Goal: Transaction & Acquisition: Purchase product/service

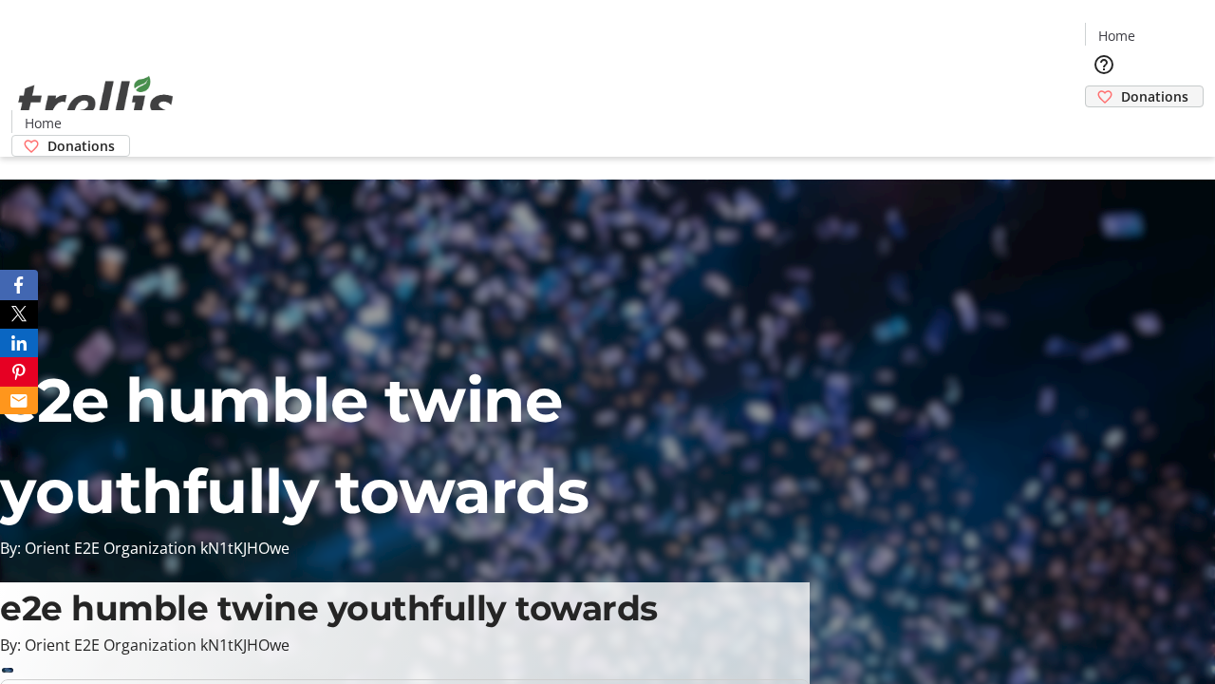
click at [1121, 86] on span "Donations" at bounding box center [1154, 96] width 67 height 20
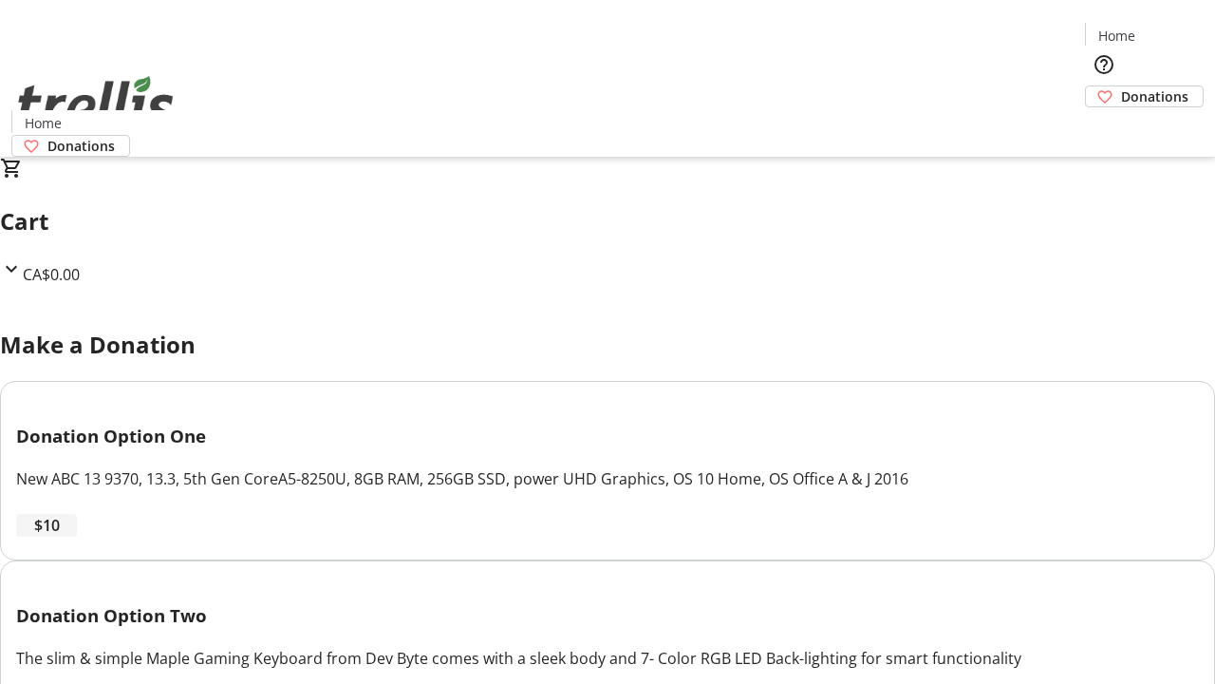
click at [60, 536] on span "$10" at bounding box center [47, 525] width 26 height 23
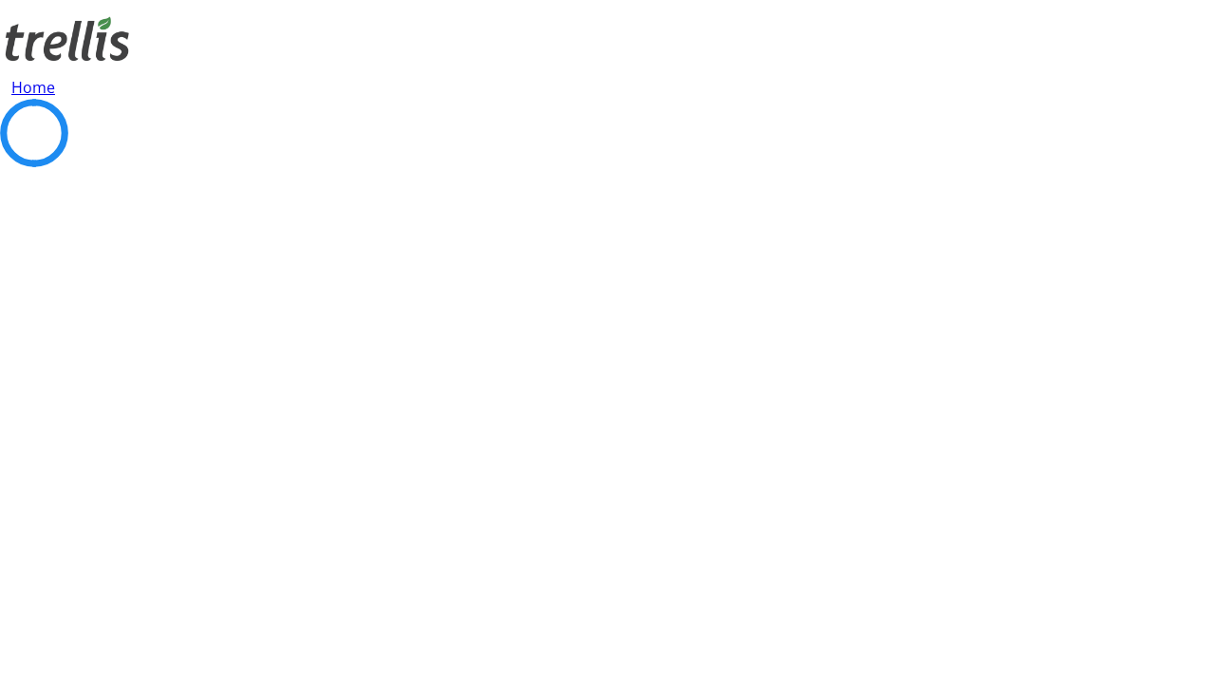
select select "CA"
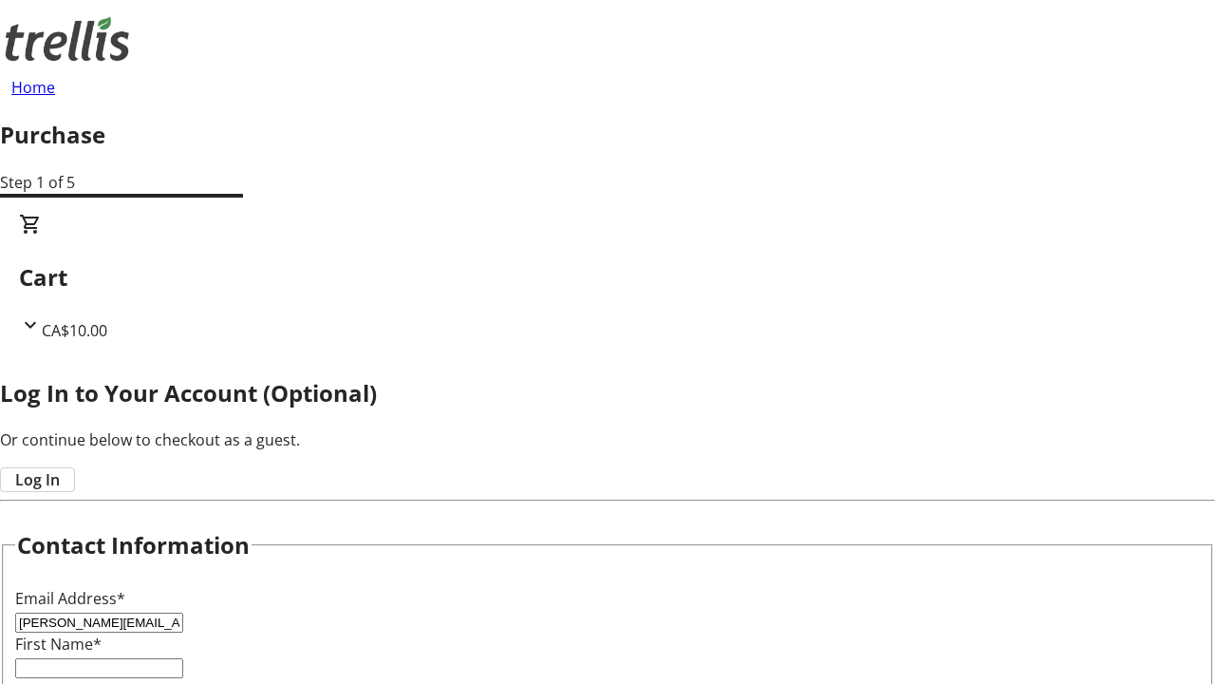
type input "[PERSON_NAME][EMAIL_ADDRESS][DOMAIN_NAME]"
type input "[PERSON_NAME]"
type input "[STREET_ADDRESS][PERSON_NAME]"
type input "Kelowna"
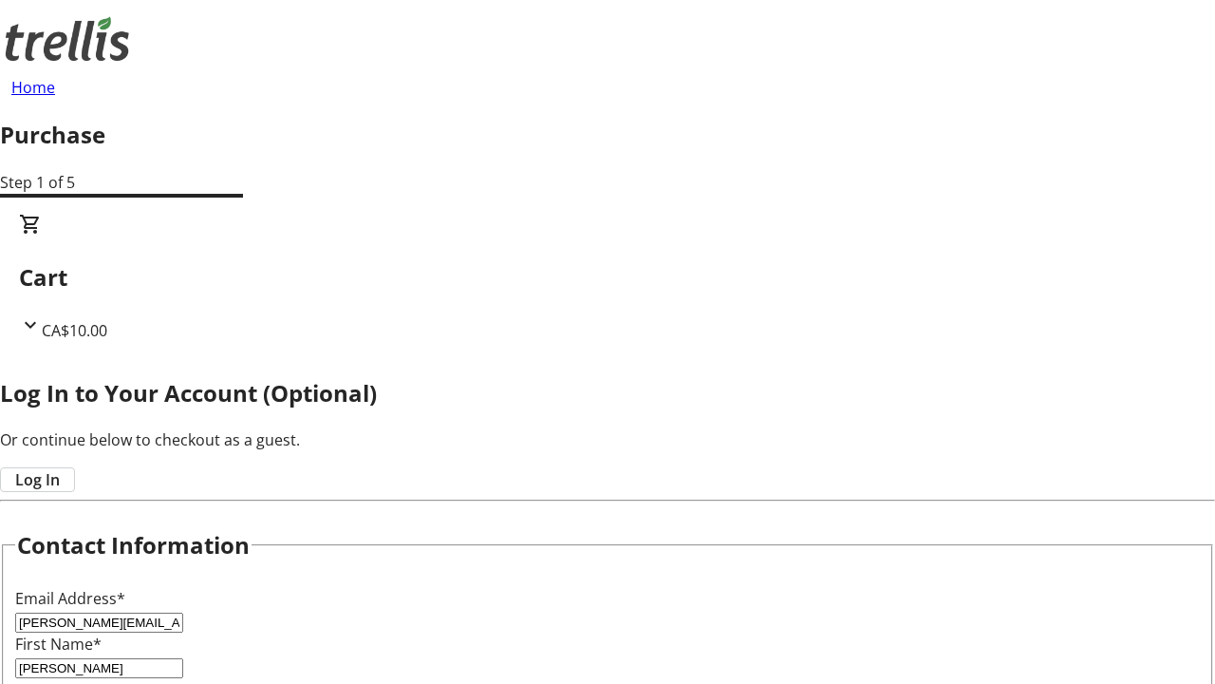
select select "BC"
type input "Kelowna"
type input "V1Y 0C2"
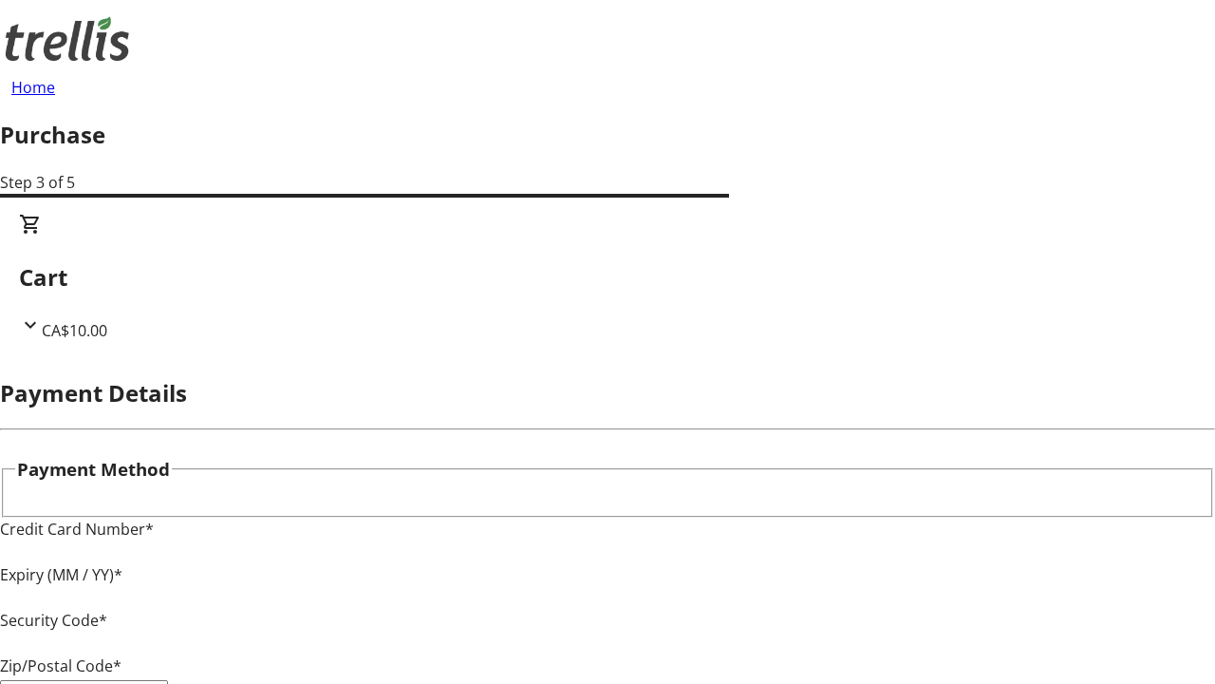
type input "V1Y 0C2"
